Goal: Browse casually: Explore the website without a specific task or goal

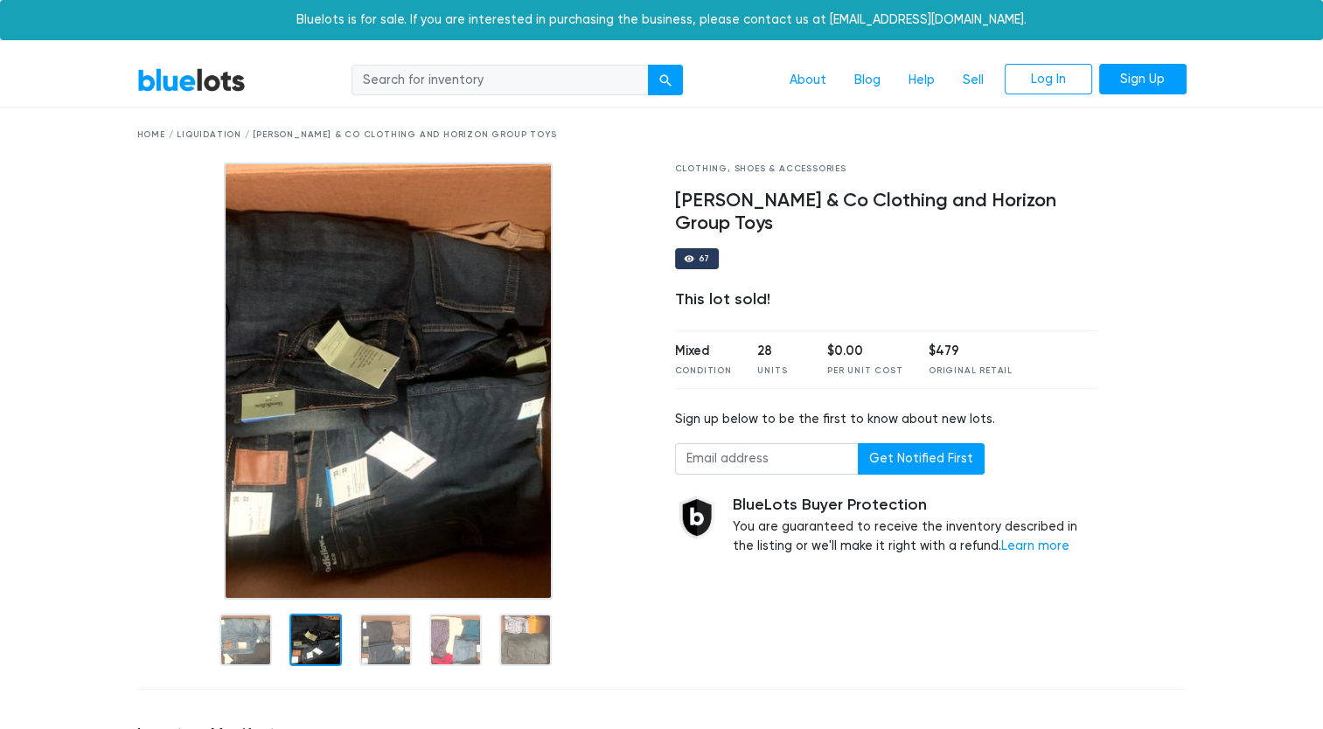
click at [292, 656] on div at bounding box center [316, 640] width 52 height 52
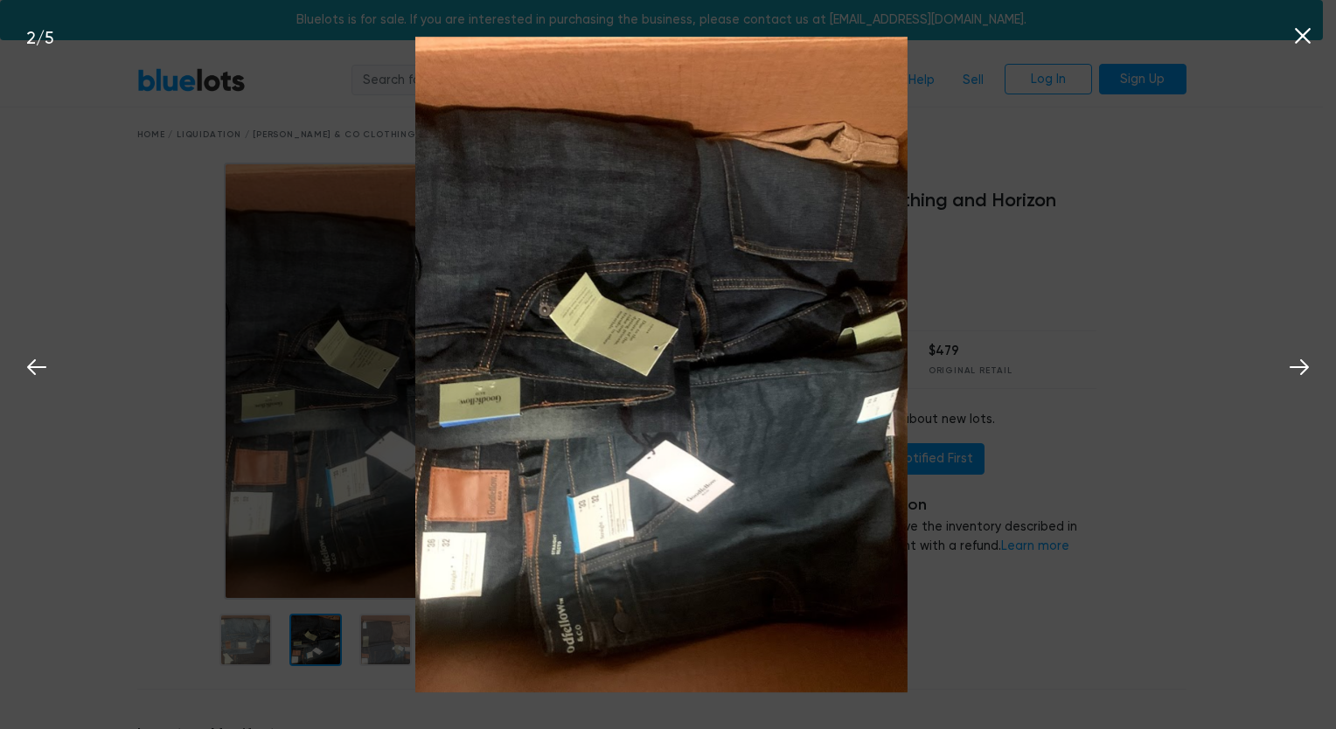
click at [380, 623] on div "2 / 5" at bounding box center [668, 364] width 1336 height 729
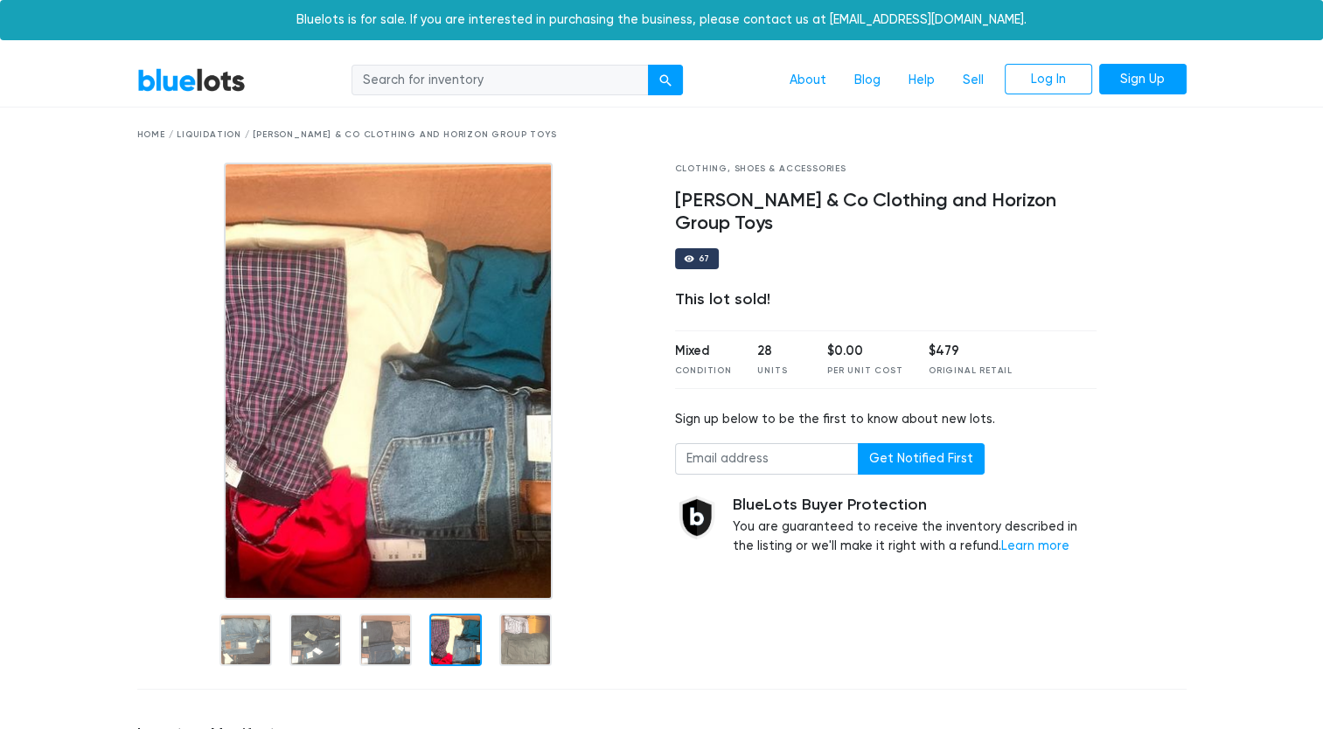
click at [445, 632] on div at bounding box center [455, 640] width 52 height 52
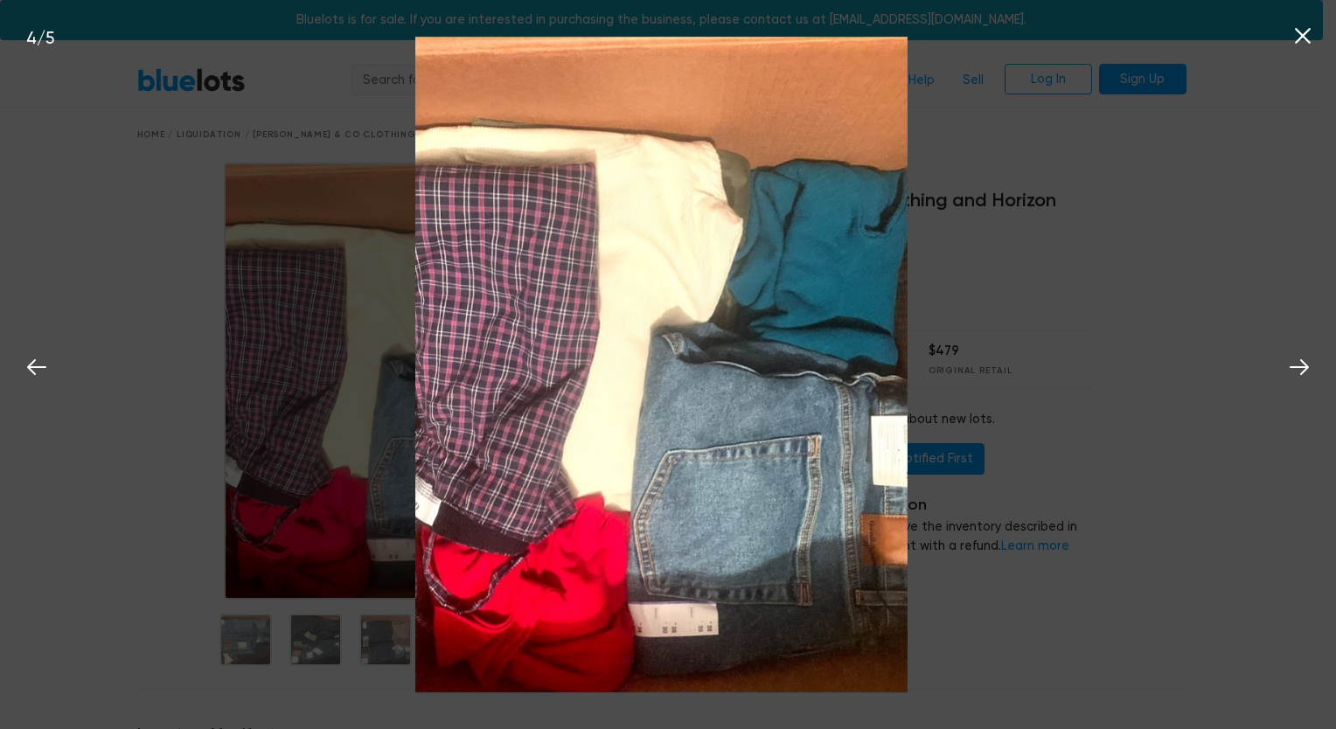
click at [338, 663] on div "4 / 5" at bounding box center [668, 364] width 1336 height 729
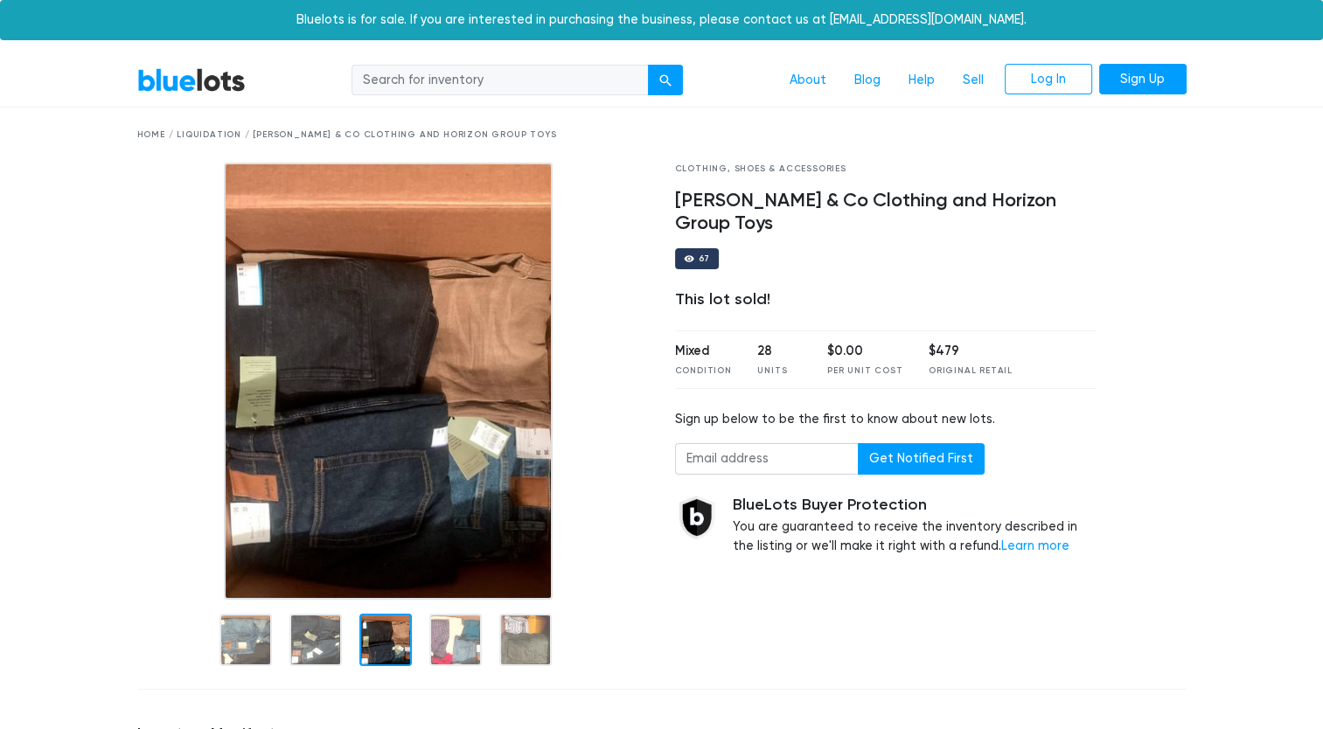
click at [252, 79] on div "BlueLots About Blog Help Sell Log In Sign Up" at bounding box center [662, 80] width 1076 height 33
click at [161, 77] on link "BlueLots" at bounding box center [191, 79] width 108 height 25
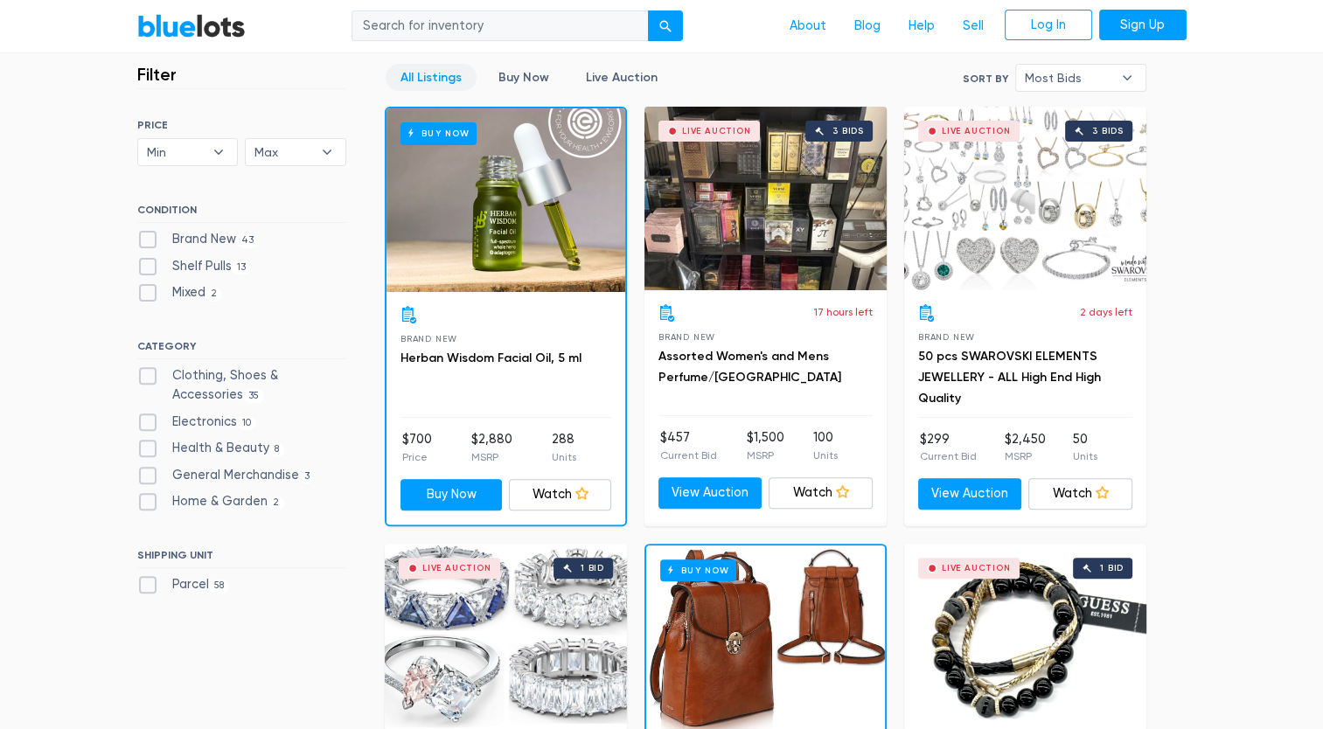
scroll to position [483, 0]
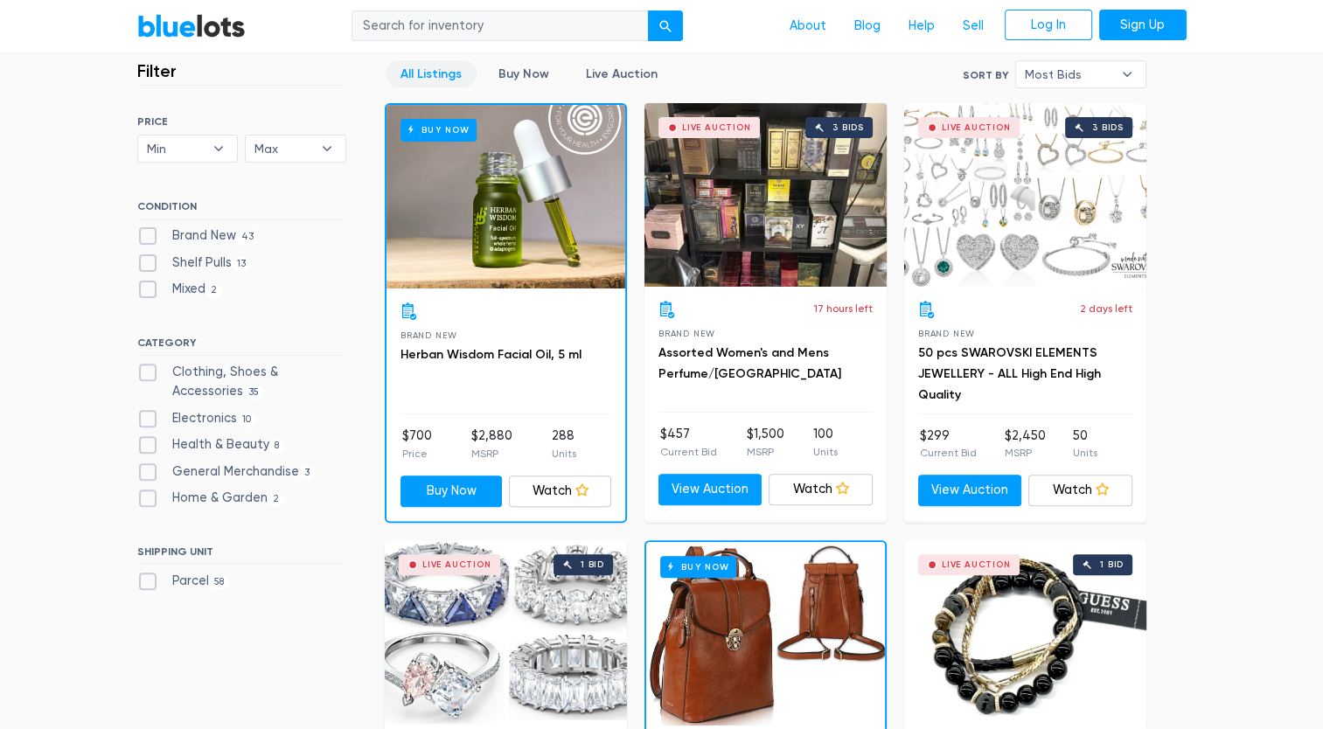
drag, startPoint x: 87, startPoint y: 474, endPoint x: 66, endPoint y: 607, distance: 134.7
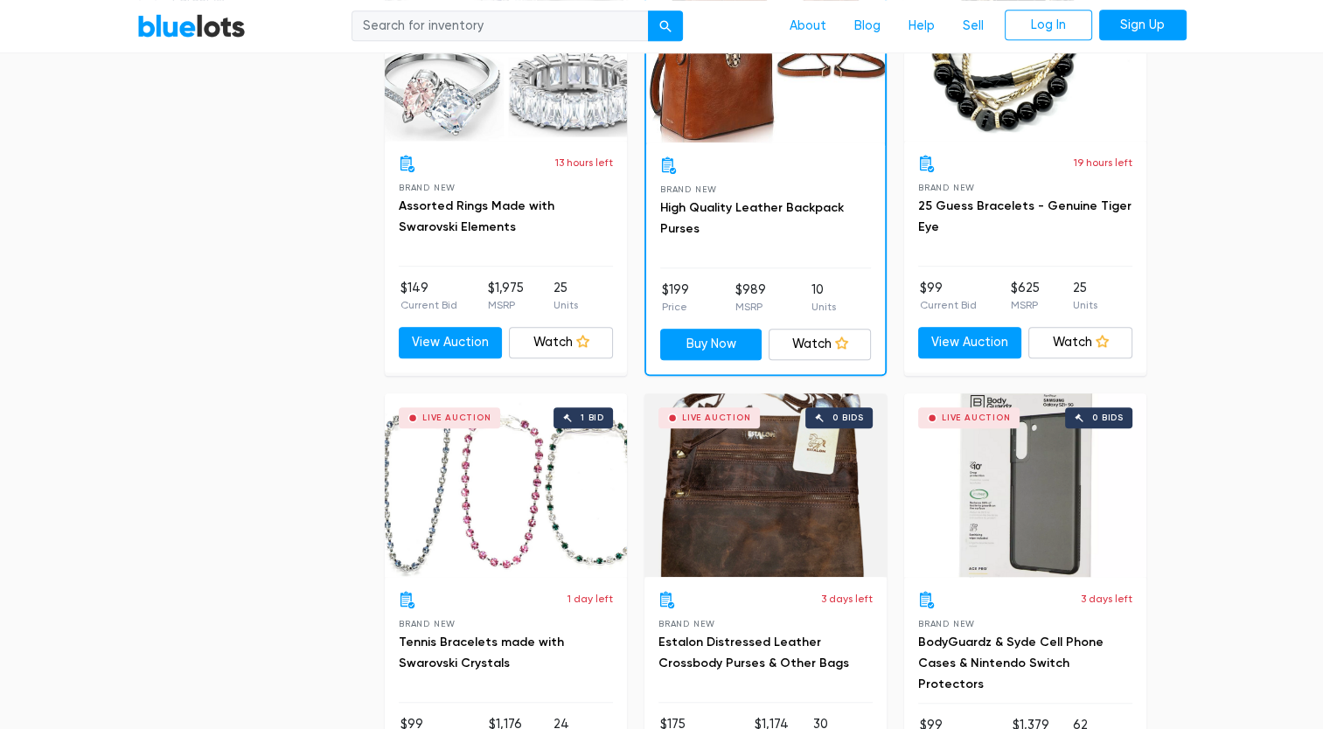
scroll to position [1074, 0]
